Goal: Use online tool/utility: Use online tool/utility

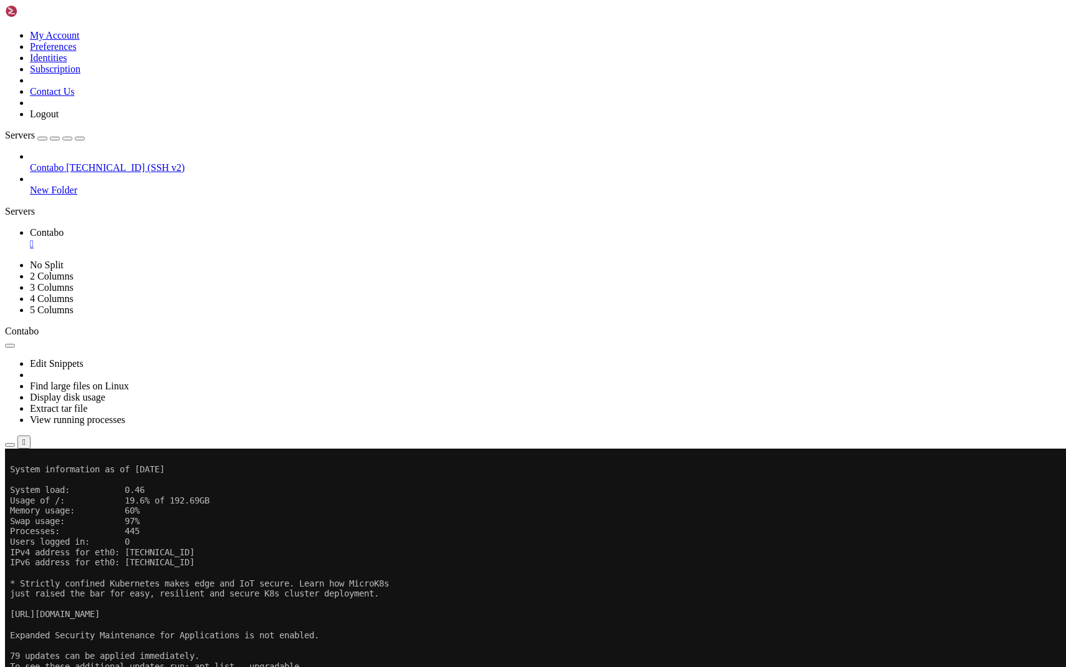
scroll to position [52, 0]
click at [10, 448] on div at bounding box center [7, 448] width 5 height 0
click at [415, 493] on div "SHELL NGN © (v 4.2 ) 207.180.208.163 Connected" at bounding box center [533, 476] width 1056 height 34
click at [10, 448] on div at bounding box center [7, 448] width 5 height 0
drag, startPoint x: 266, startPoint y: 1028, endPoint x: 14, endPoint y: 944, distance: 266.2
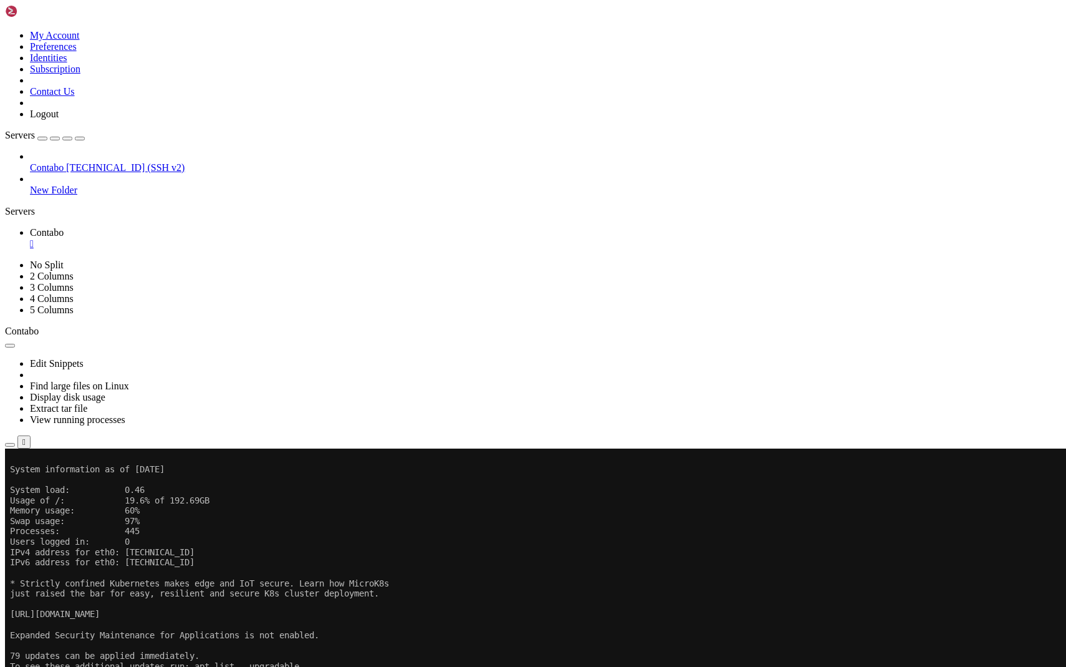
copy div "anasseh@vmi2527074 : /var/www/cleanshelf-online $ git pull error: cannot open '…"
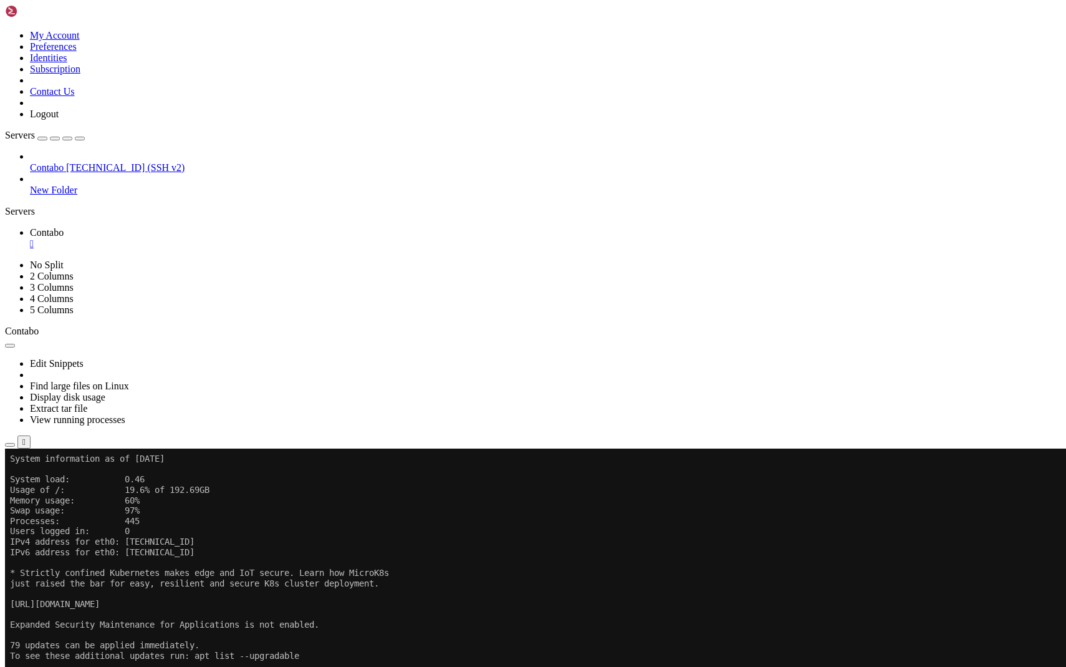
scroll to position [114, 0]
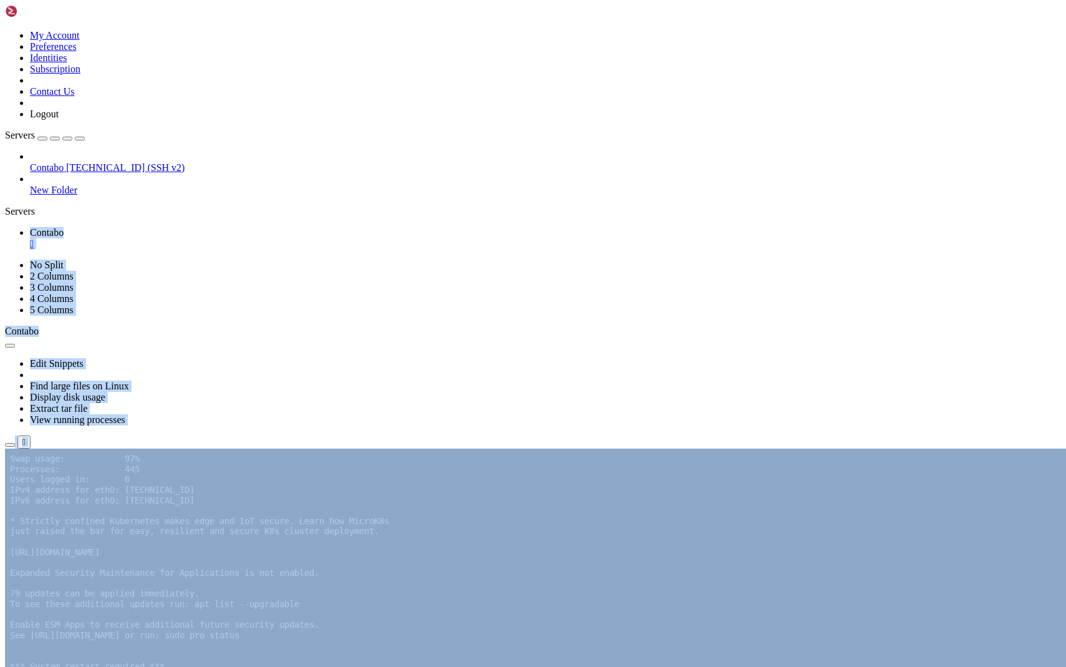
drag, startPoint x: 422, startPoint y: 640, endPoint x: 132, endPoint y: 581, distance: 296.1
click at [131, 459] on div "My Account Preferences Identities Subscription Contact Us Logout Servers Contab…" at bounding box center [533, 232] width 1056 height 454
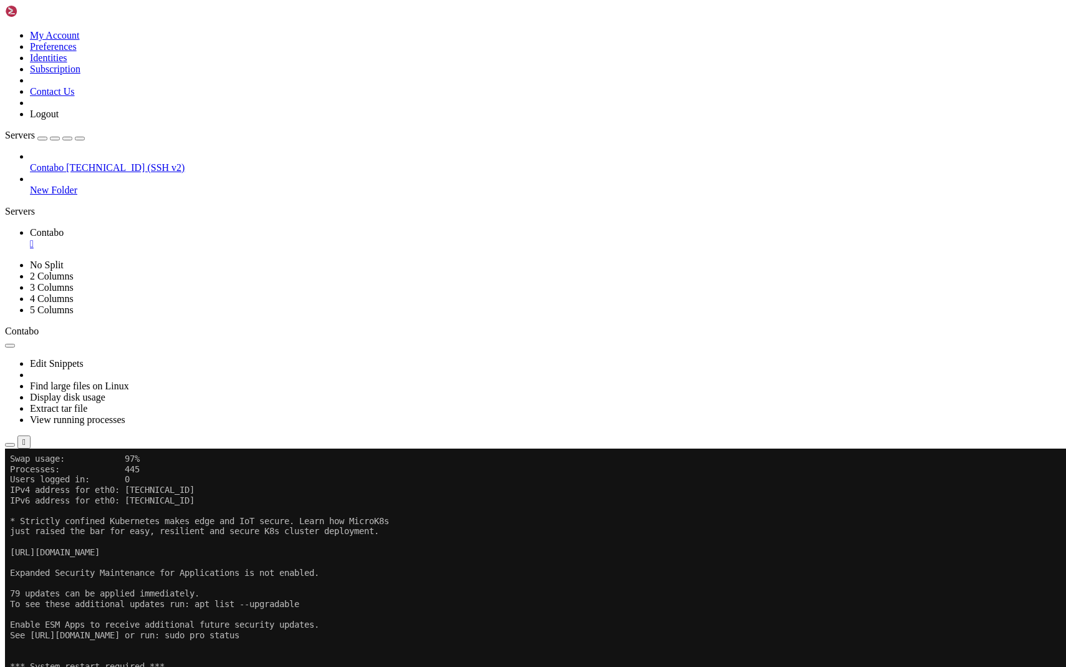
drag, startPoint x: 9, startPoint y: 965, endPoint x: 267, endPoint y: 1028, distance: 265.3
drag, startPoint x: 267, startPoint y: 1028, endPoint x: 11, endPoint y: 968, distance: 263.2
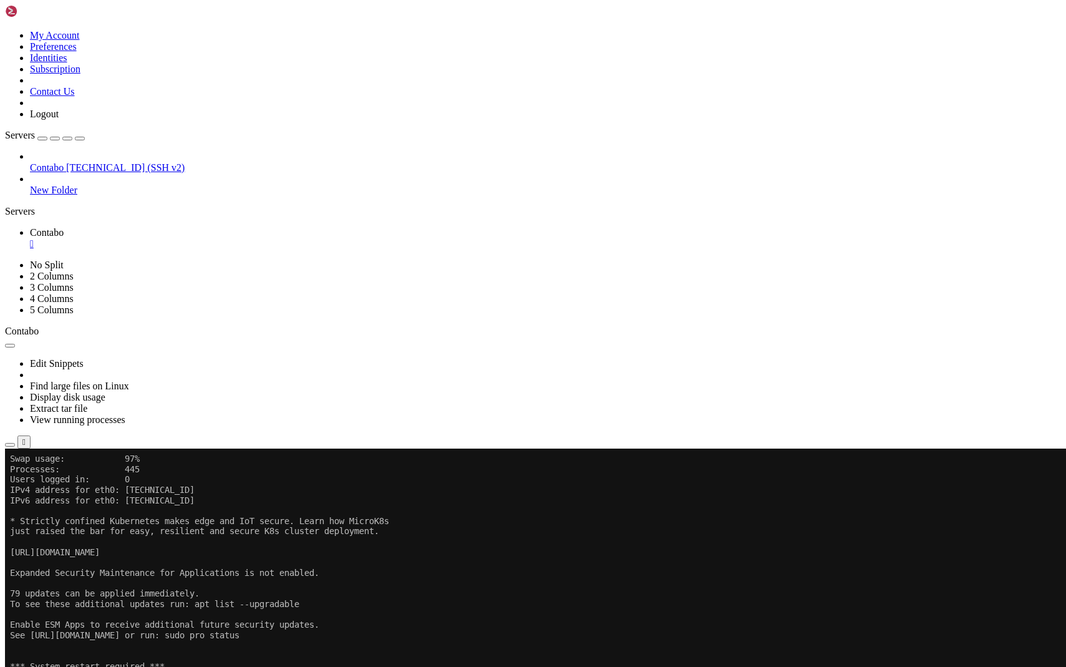
copy div "manasseh@vmi2527074 : /var/www/cleanshelf-online $ git config --global --add sa…"
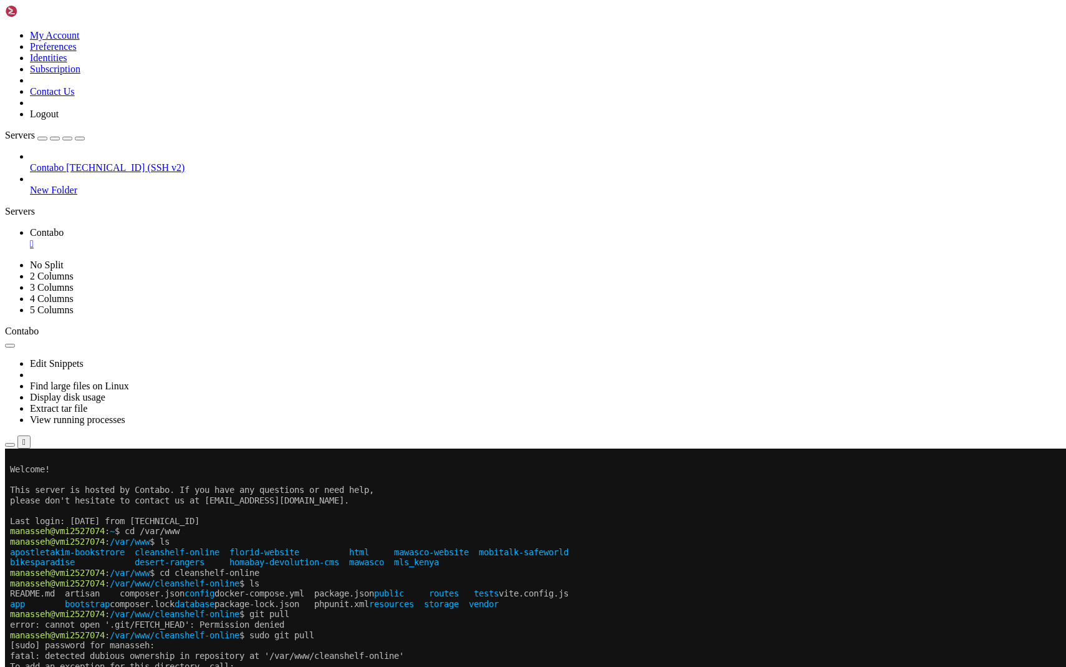
scroll to position [383, 0]
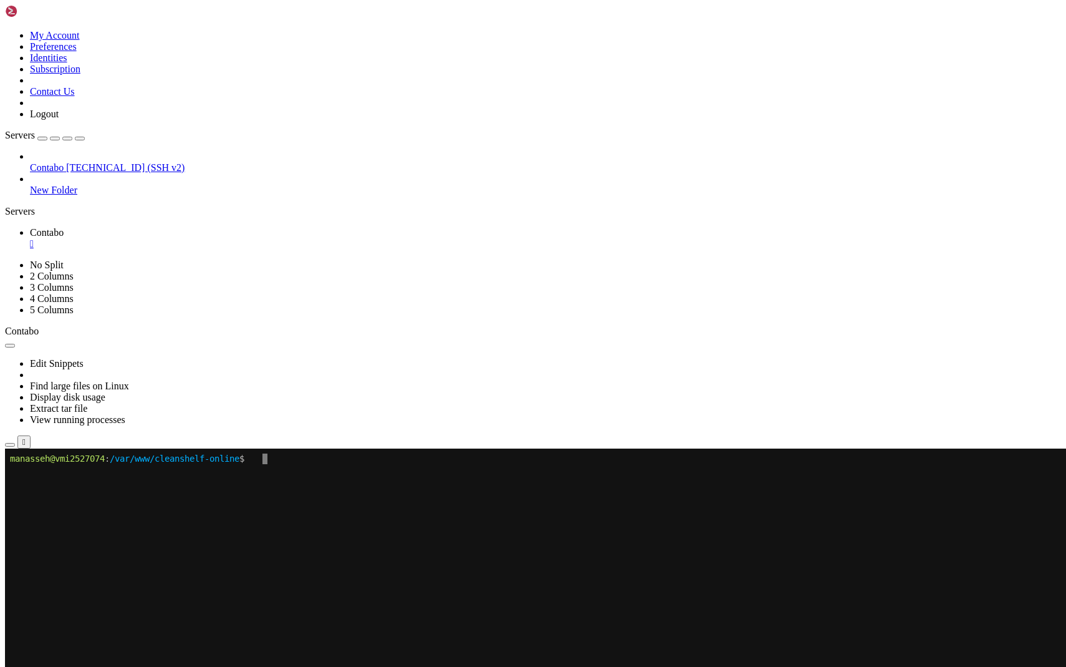
click at [228, 452] on x-fold at bounding box center [459, 450] width 898 height 5
click at [264, 472] on x-row at bounding box center [459, 469] width 898 height 11
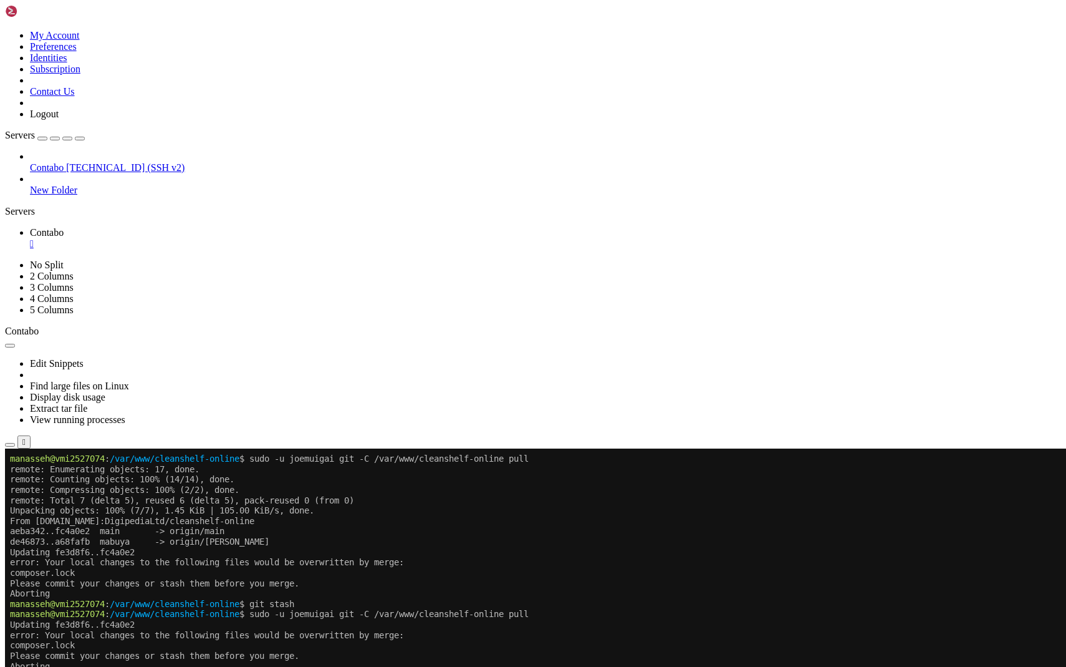
drag, startPoint x: 265, startPoint y: 678, endPoint x: 13, endPoint y: 615, distance: 259.7
copy div "anasseh@vmi2527074 : /var/www/cleanshelf-online $ sudo -u joemuigai git -C /var…"
click at [266, 666] on x-row "Aborting" at bounding box center [459, 666] width 898 height 11
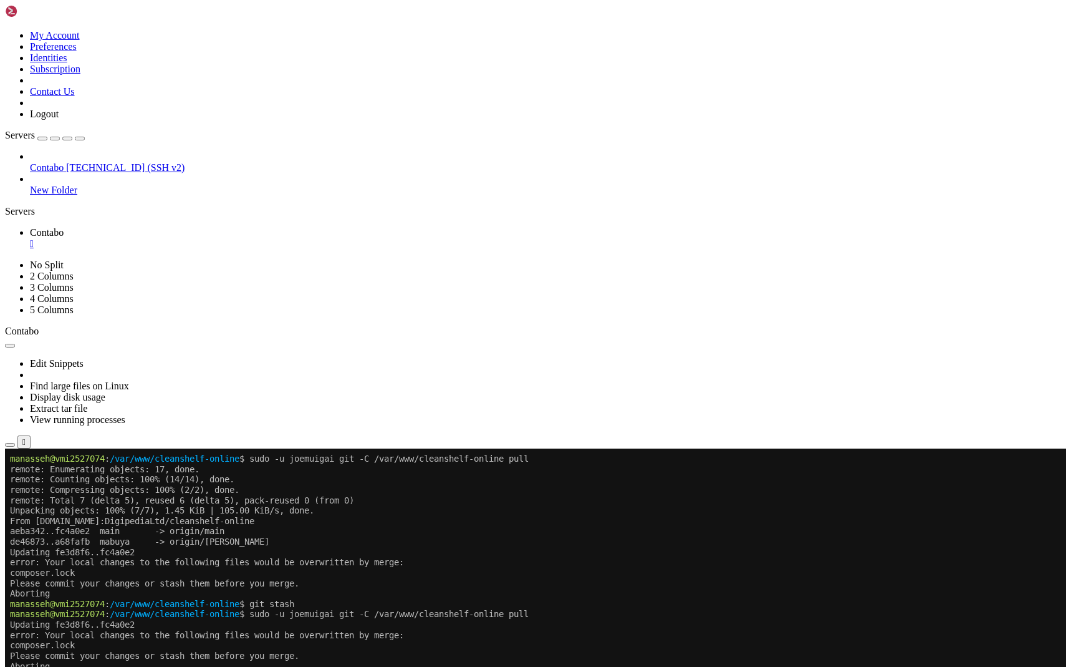
drag, startPoint x: 429, startPoint y: 923, endPoint x: 30, endPoint y: 733, distance: 441.8
drag, startPoint x: 266, startPoint y: 865, endPoint x: 12, endPoint y: 680, distance: 314.7
copy div "manasseh@vmi2527074 : /var/www/cleanshelf-online $ sudo -u joemuigai git add co…"
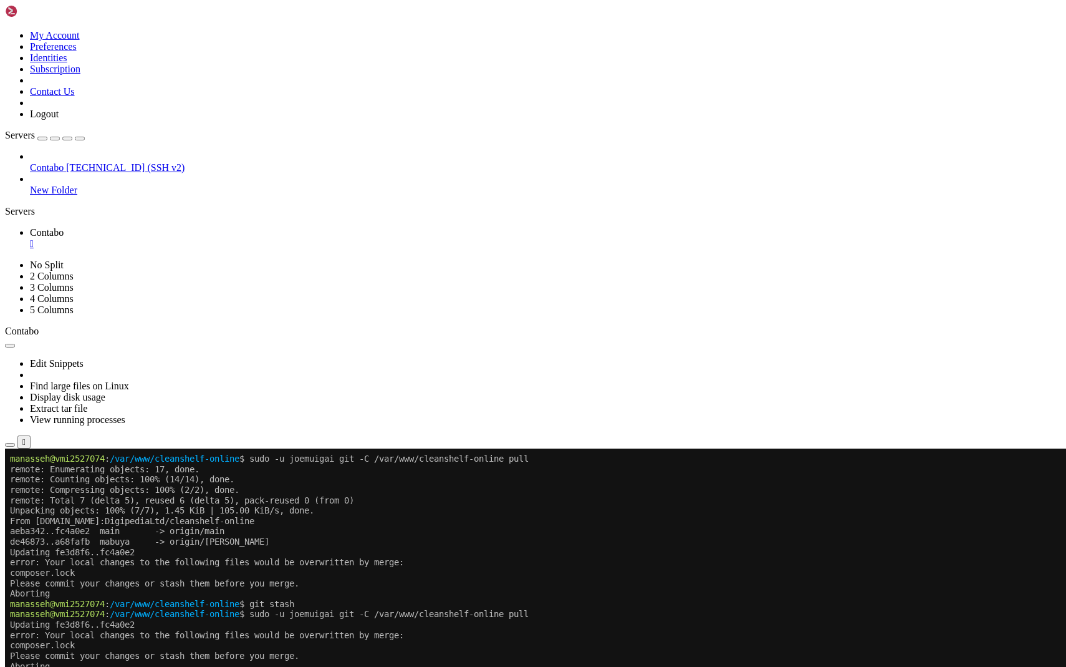
drag, startPoint x: 276, startPoint y: 897, endPoint x: 11, endPoint y: 866, distance: 266.2
copy div "manasseh@vmi2527074 : /var/www/cleanshelf-online $ sudo -u joemuigai git pull -…"
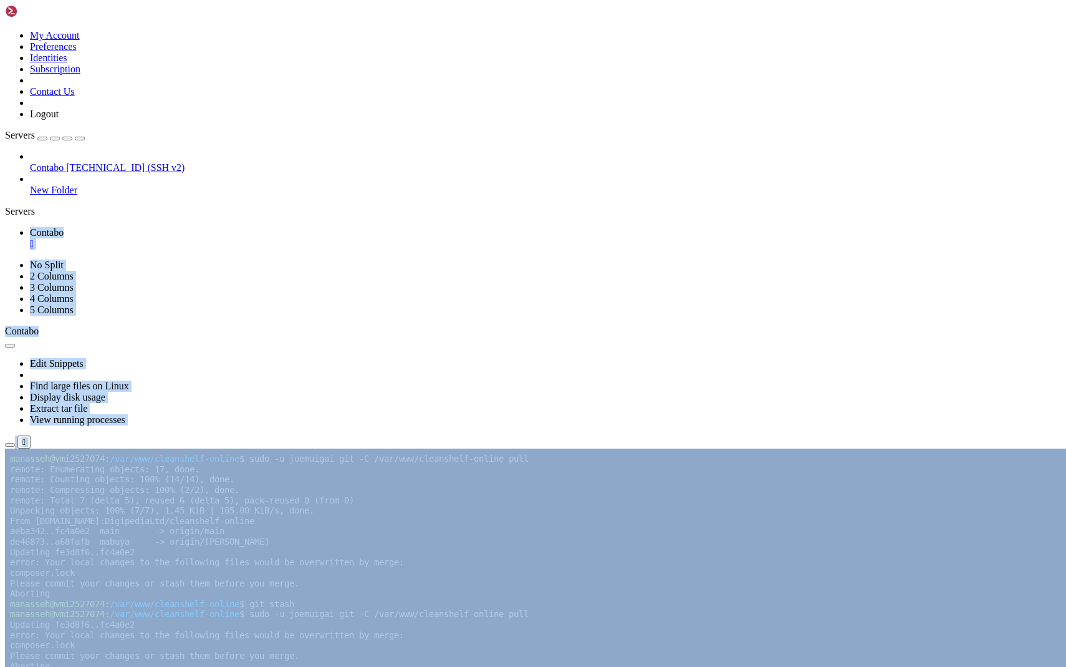
drag, startPoint x: 425, startPoint y: 1091, endPoint x: 68, endPoint y: 947, distance: 385.2
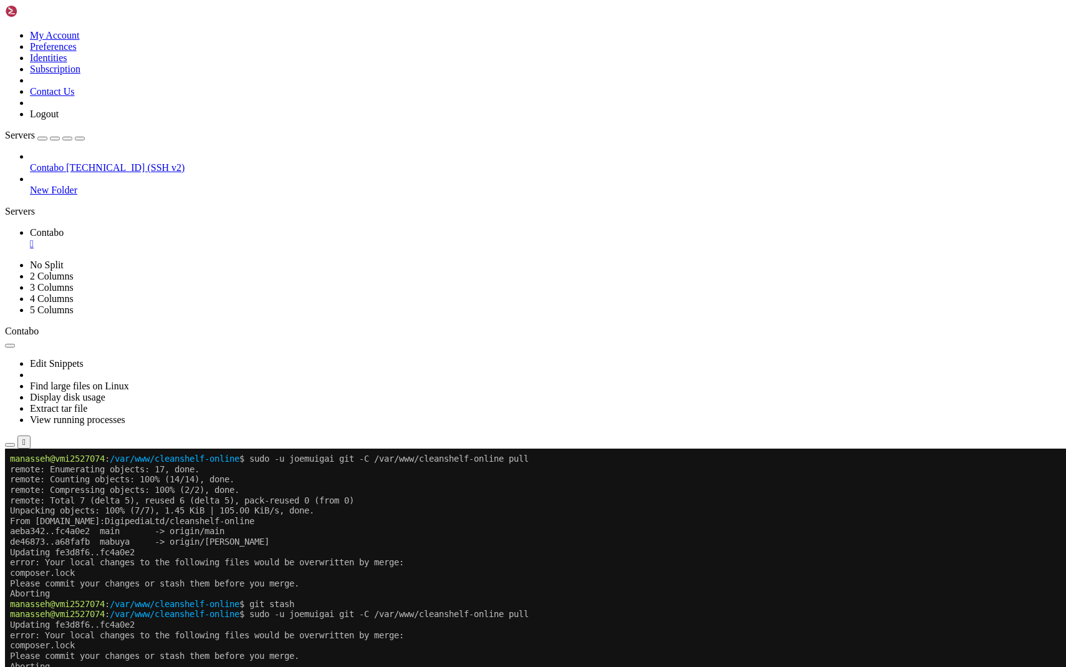
drag, startPoint x: 12, startPoint y: 938, endPoint x: 217, endPoint y: 1019, distance: 220.4
copy div "manasseh@vmi2527074 : /var/www/cleanshelf-online $ sudo -u joemuigai git add . …"
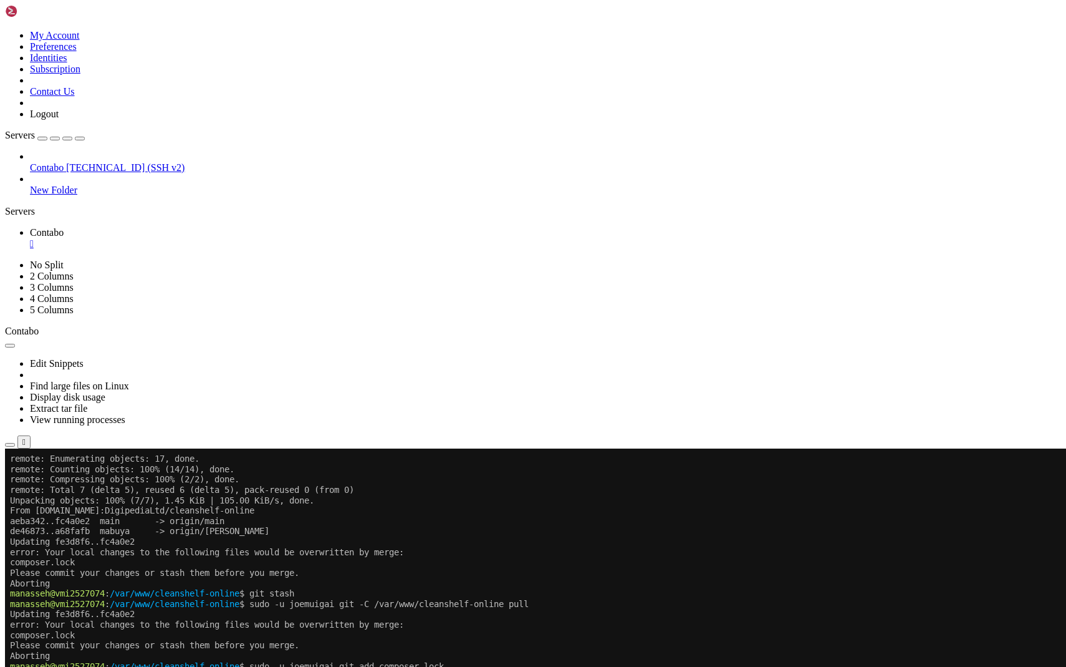
scroll to position [10, 0]
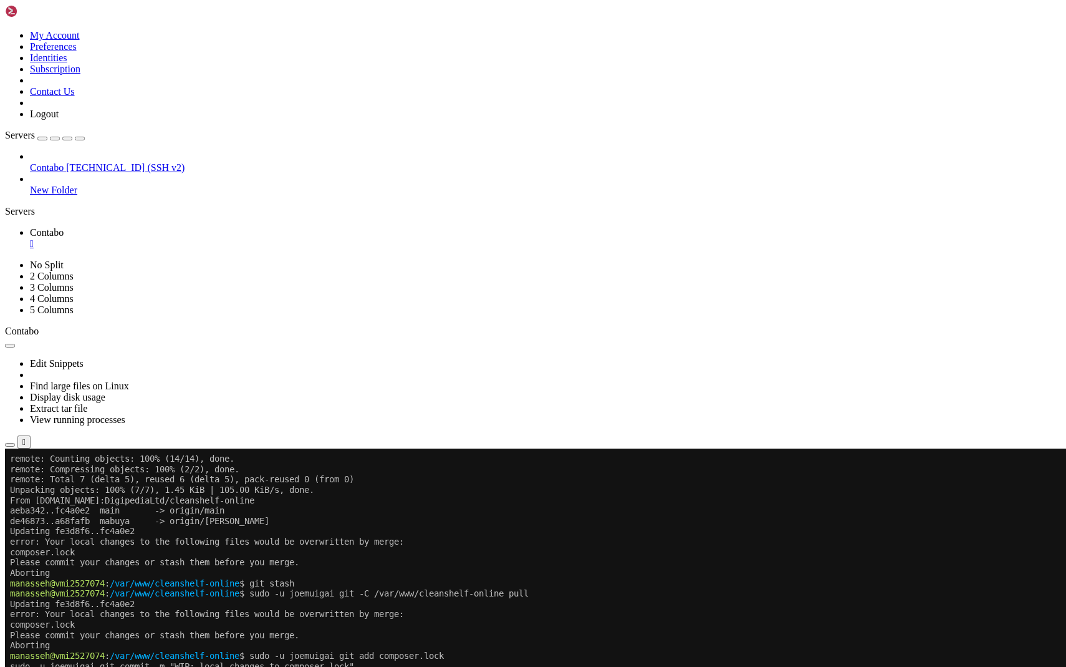
scroll to position [21, 0]
drag, startPoint x: 281, startPoint y: 1030, endPoint x: 10, endPoint y: 1012, distance: 271.2
copy div "manasseh@vmi2527074 : /var/www/cleanshelf-online $ sudo -u joemuigai git reset …"
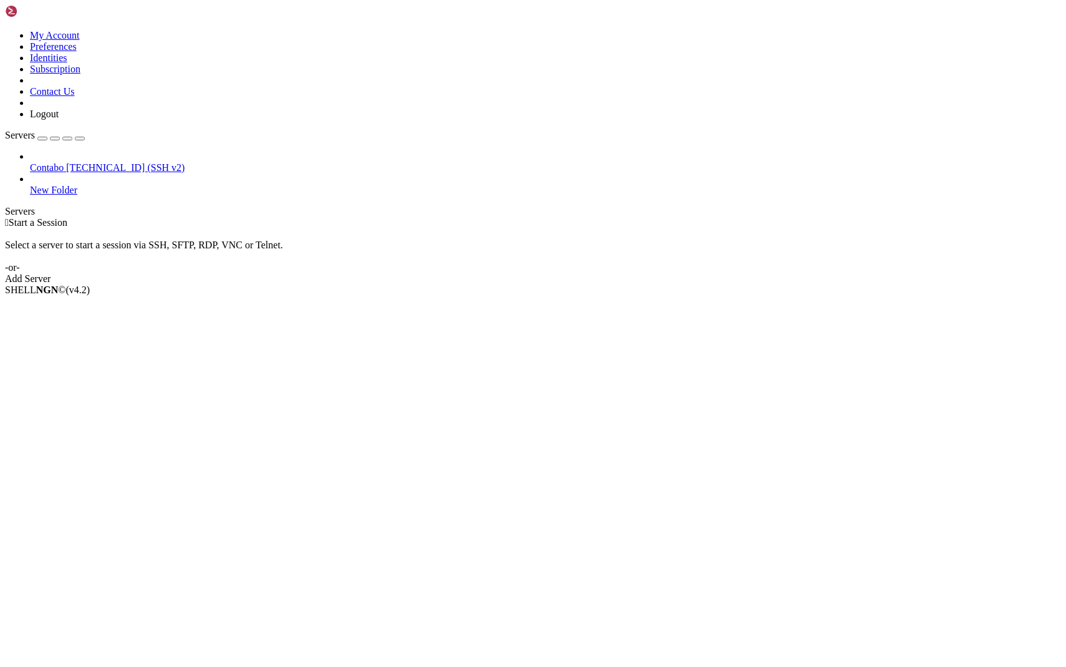
click at [64, 162] on span "Contabo" at bounding box center [47, 167] width 34 height 11
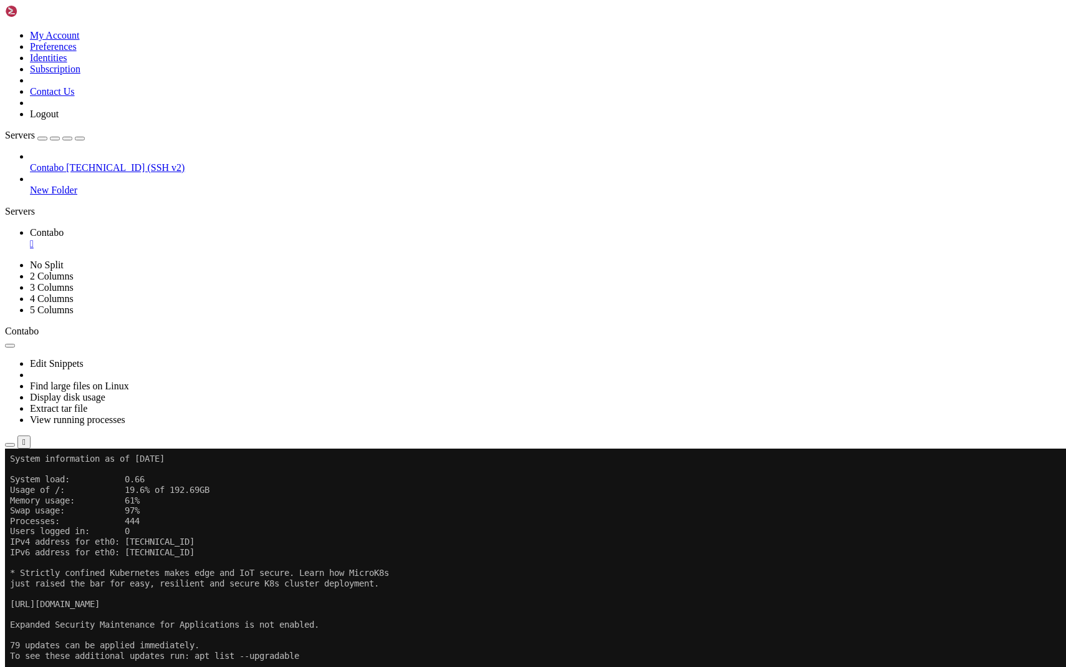
scroll to position [62, 0]
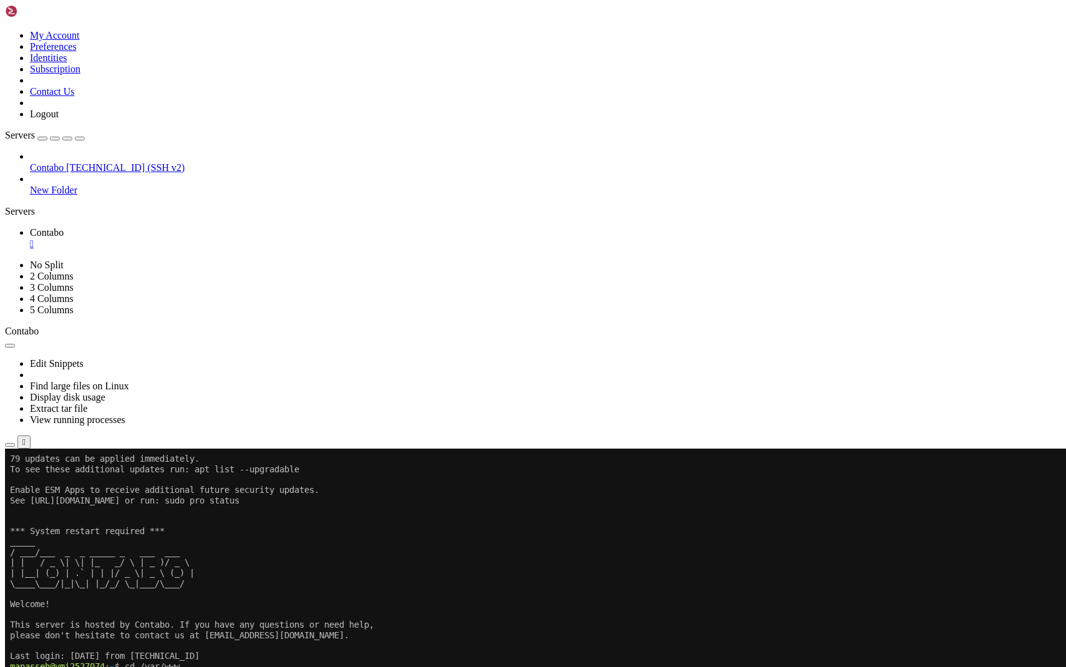
scroll to position [311, 0]
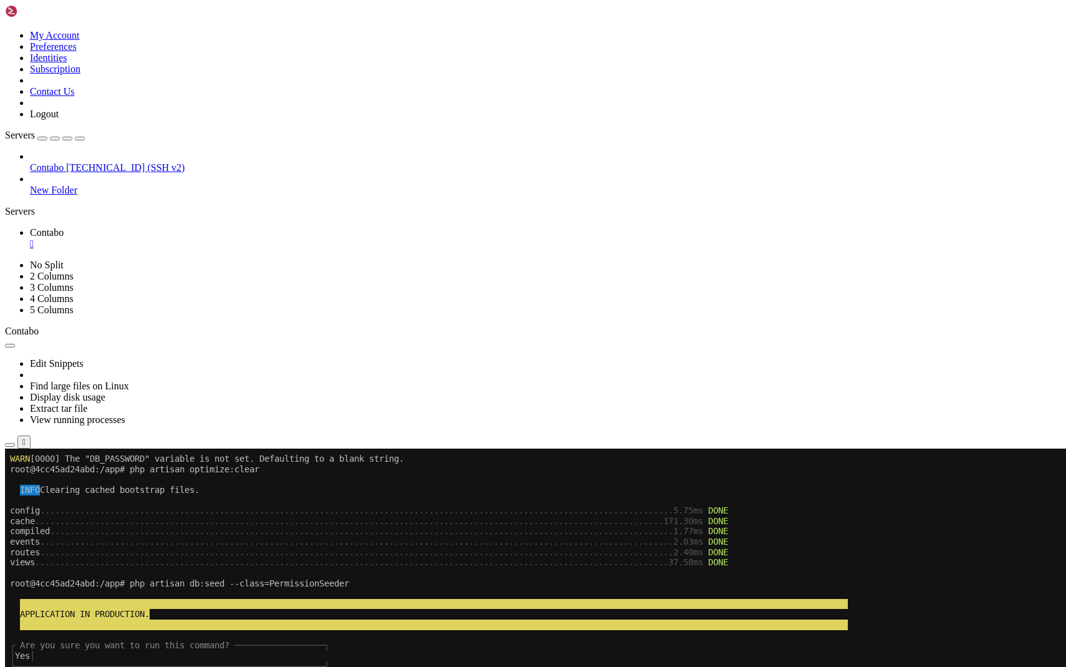
scroll to position [788, 0]
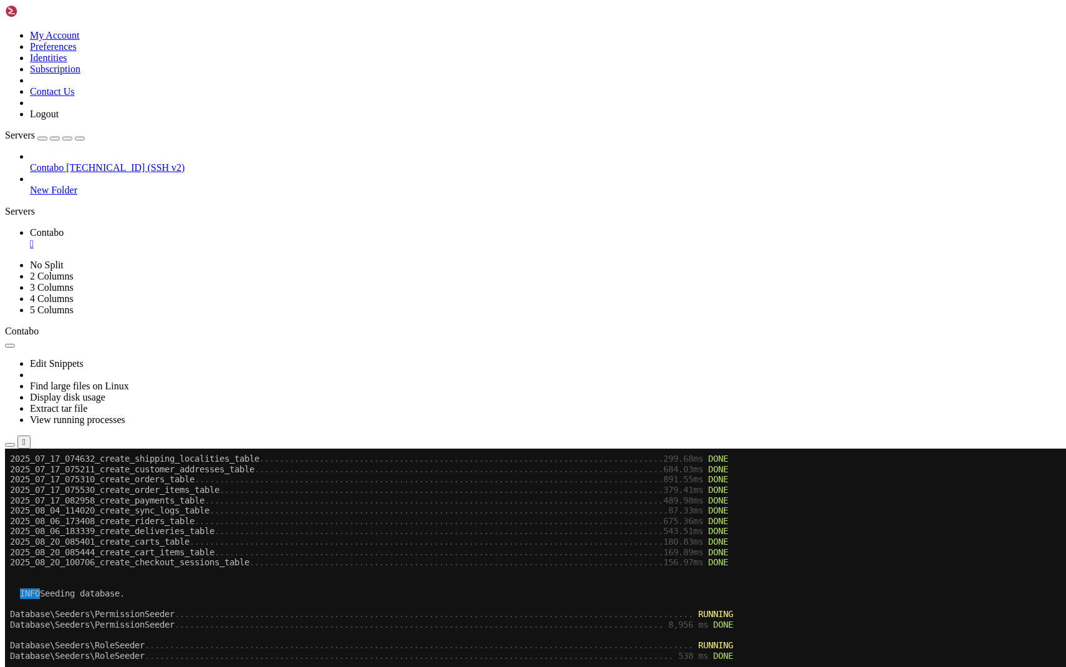
scroll to position [1877, 0]
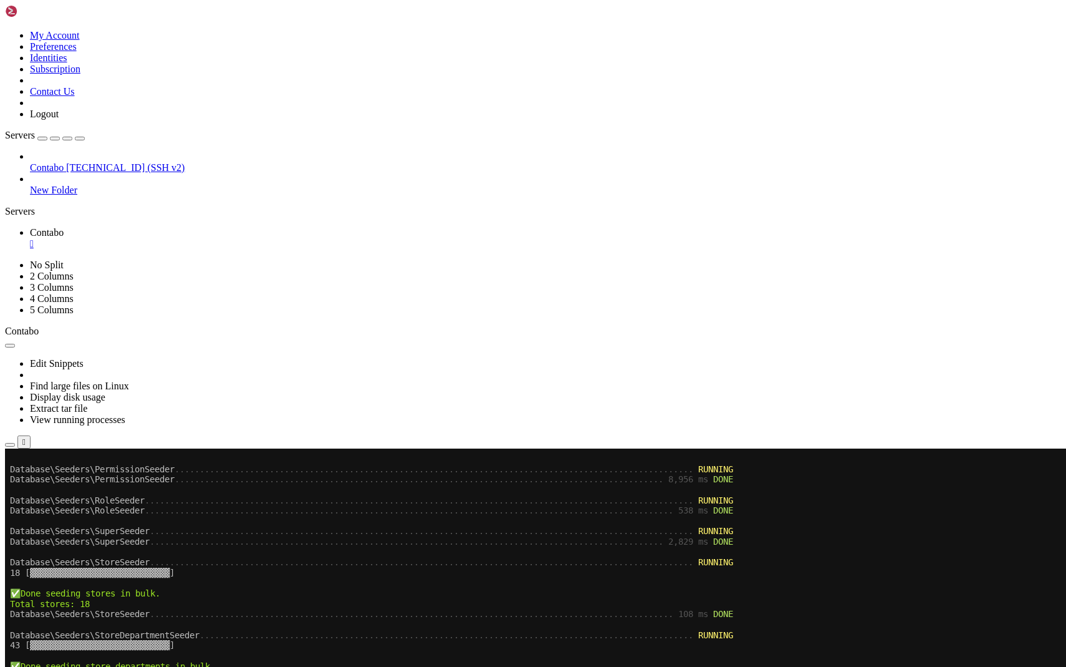
scroll to position [1991, 0]
